Goal: Information Seeking & Learning: Learn about a topic

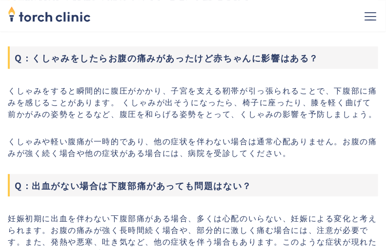
scroll to position [3535, 0]
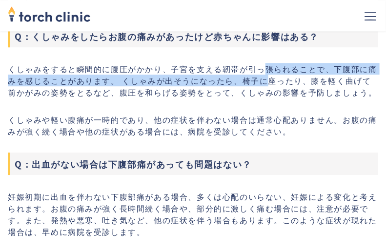
drag, startPoint x: 268, startPoint y: 61, endPoint x: 268, endPoint y: 76, distance: 15.1
click at [268, 76] on p "くしゃみをすると瞬間的に腹圧がかかり、子宮を支える靭帯が引っ張られることで、下腹部に痛みを感じることがあります。 ​くしゃみが出そうになったら、椅子に座ったり…" at bounding box center [193, 80] width 370 height 35
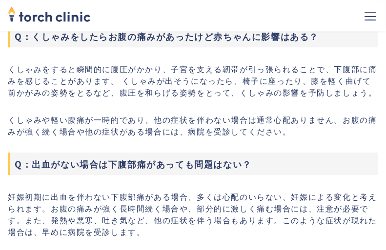
click at [266, 84] on p "くしゃみをすると瞬間的に腹圧がかかり、子宮を支える靭帯が引っ張られることで、下腹部に痛みを感じることがあります。 ​くしゃみが出そうになったら、椅子に座ったり…" at bounding box center [193, 80] width 370 height 35
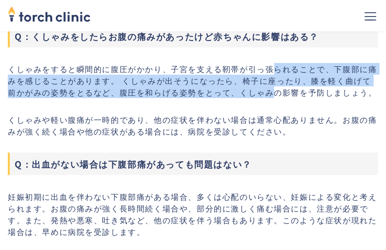
drag, startPoint x: 274, startPoint y: 65, endPoint x: 274, endPoint y: 85, distance: 20.0
click at [274, 85] on p "くしゃみをすると瞬間的に腹圧がかかり、子宮を支える靭帯が引っ張られることで、下腹部に痛みを感じることがあります。 ​くしゃみが出そうになったら、椅子に座ったり…" at bounding box center [193, 80] width 370 height 35
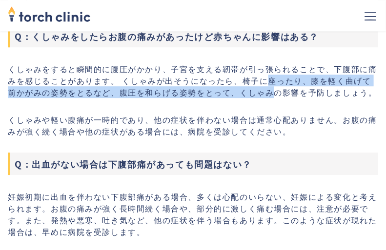
drag, startPoint x: 264, startPoint y: 75, endPoint x: 269, endPoint y: 89, distance: 15.3
click at [269, 89] on p "くしゃみをすると瞬間的に腹圧がかかり、子宮を支える靭帯が引っ張られることで、下腹部に痛みを感じることがあります。 ​くしゃみが出そうになったら、椅子に座ったり…" at bounding box center [193, 80] width 370 height 35
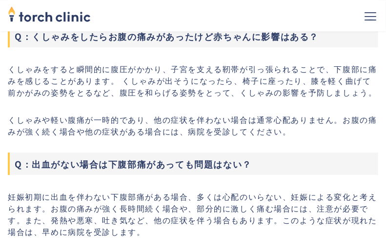
click at [269, 89] on p "くしゃみをすると瞬間的に腹圧がかかり、子宮を支える靭帯が引っ張られることで、下腹部に痛みを感じることがあります。 ​くしゃみが出そうになったら、椅子に座ったり…" at bounding box center [193, 80] width 370 height 35
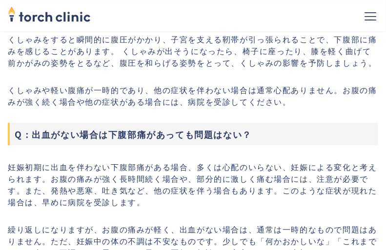
scroll to position [3584, 0]
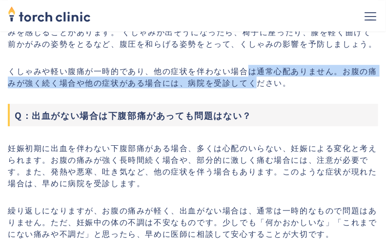
drag, startPoint x: 247, startPoint y: 64, endPoint x: 255, endPoint y: 86, distance: 23.3
click at [255, 86] on p "くしゃみや軽い腹痛が一時的であり、他の症状を伴わない場合は通常心配ありません。お腹の痛みが強く続く場合や他の症状がある場合には、病院を受診してください。" at bounding box center [193, 76] width 370 height 23
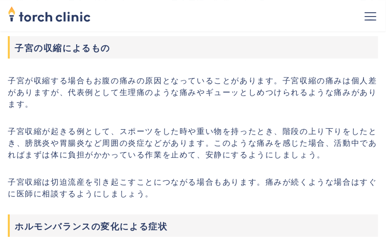
scroll to position [788, 0]
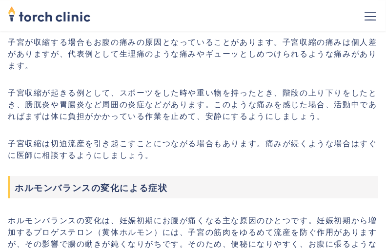
click at [228, 97] on p "子宮収縮が起きる例として、スポーツをした時や重い物を持ったとき、階段の上り下りをしたとき、膀胱炎や胃腸炎など周囲の炎症などがあります。このような痛みを感じた場…" at bounding box center [193, 103] width 370 height 35
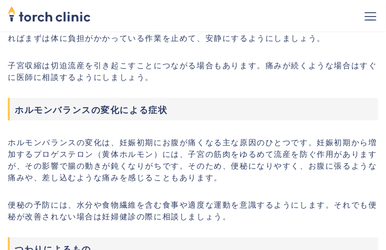
scroll to position [885, 0]
